Goal: Task Accomplishment & Management: Manage account settings

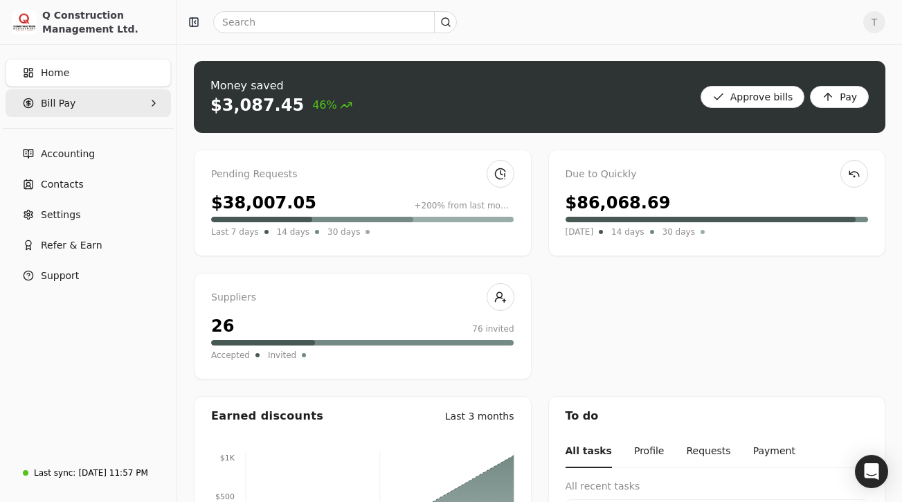
click at [95, 109] on Pay "Bill Pay" at bounding box center [88, 103] width 165 height 28
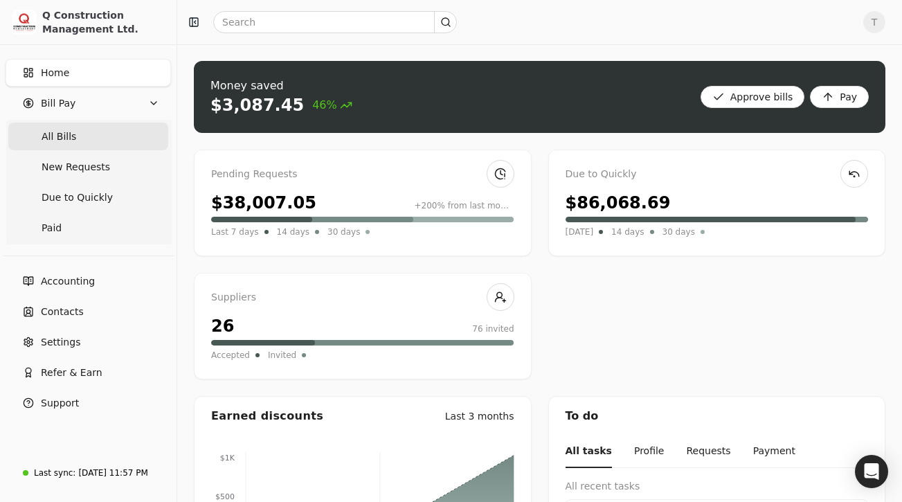
click at [89, 125] on Bills "All Bills" at bounding box center [88, 137] width 160 height 28
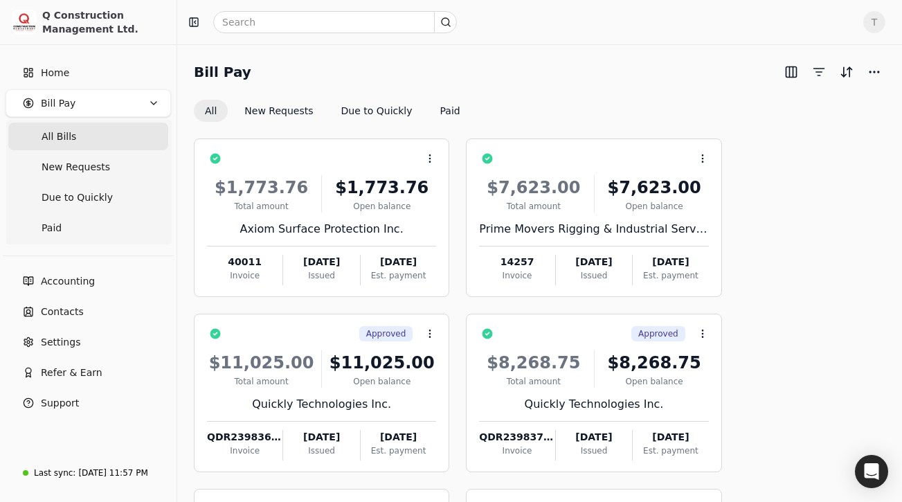
click at [94, 143] on Bills "All Bills" at bounding box center [88, 137] width 160 height 28
click at [105, 278] on link "Accounting" at bounding box center [88, 281] width 165 height 28
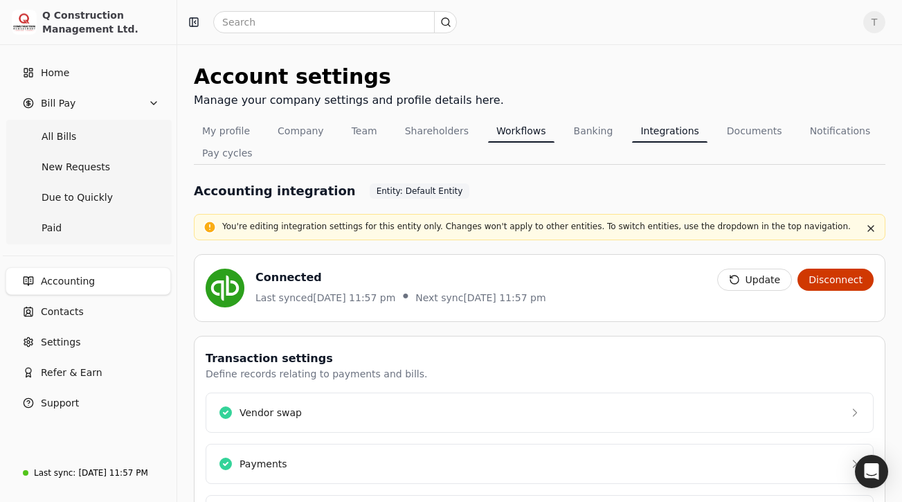
click at [514, 136] on button "Workflows" at bounding box center [521, 131] width 66 height 22
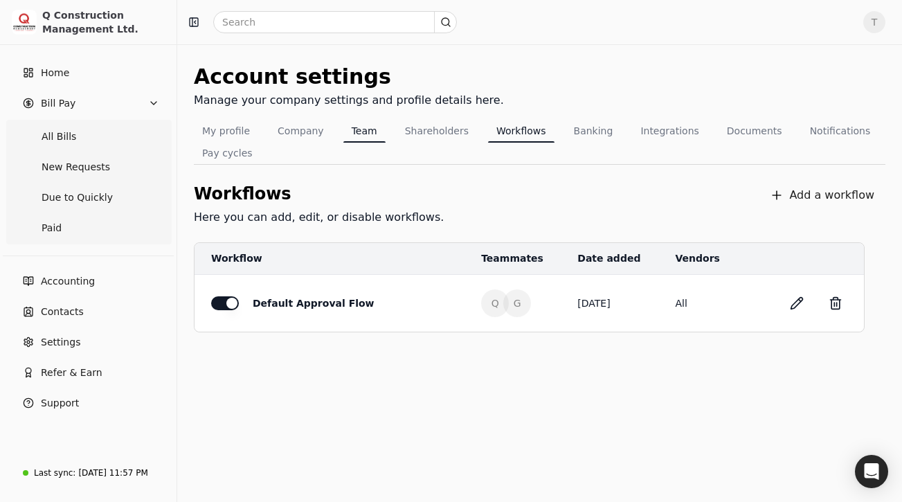
click at [350, 139] on button "Team" at bounding box center [364, 131] width 42 height 22
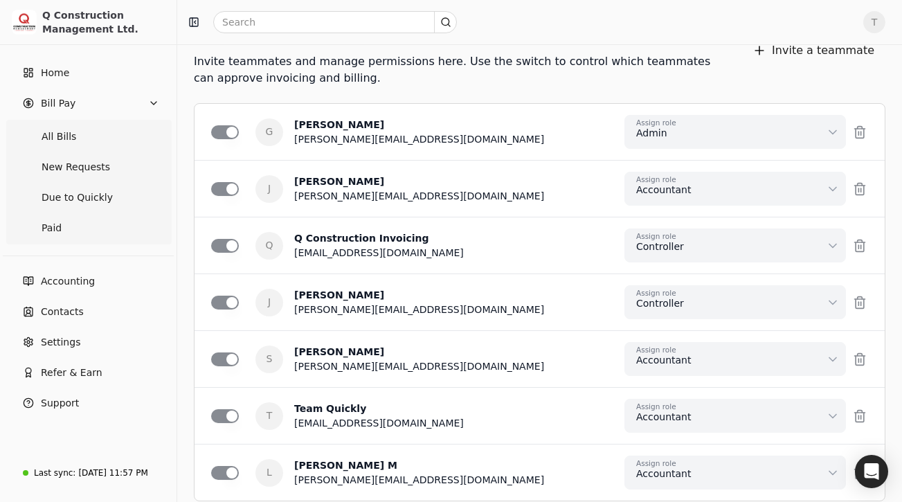
scroll to position [174, 0]
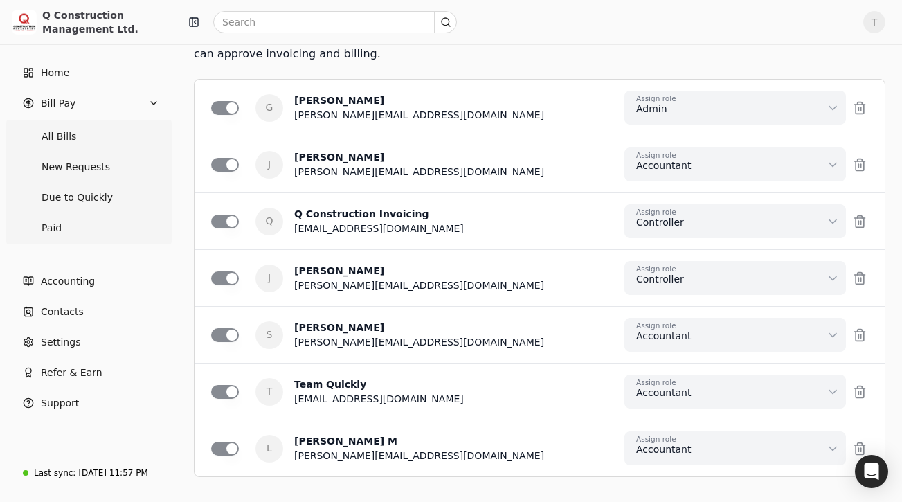
click at [881, 21] on span "T" at bounding box center [874, 22] width 22 height 22
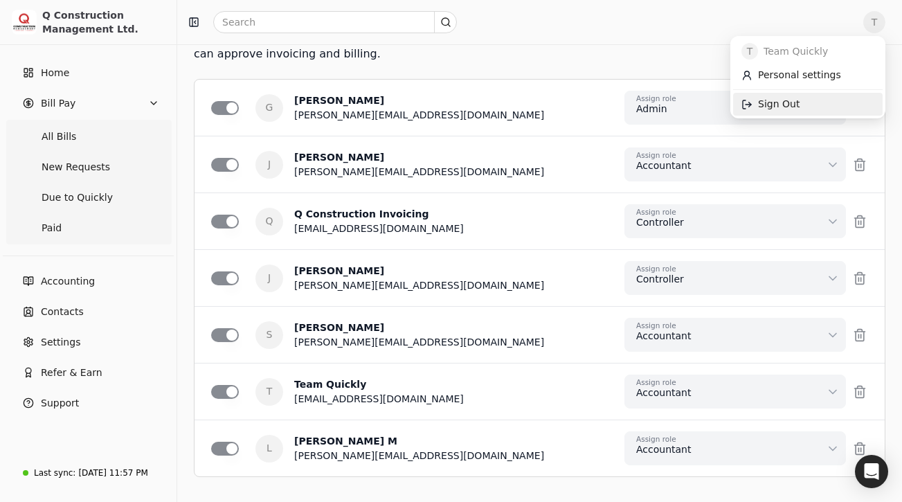
click at [806, 98] on link "Sign Out" at bounding box center [808, 104] width 150 height 23
